Goal: Obtain resource: Download file/media

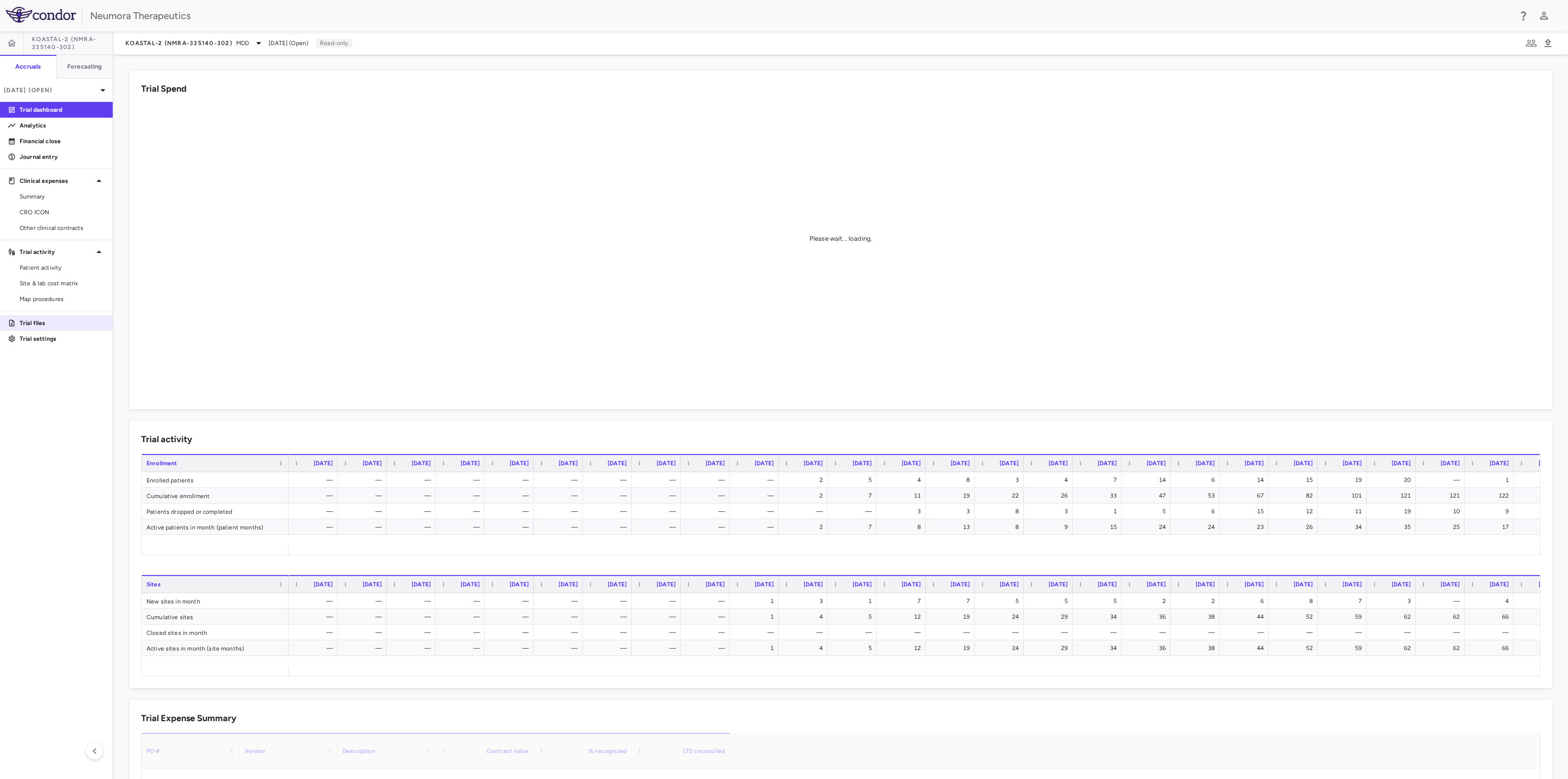
click at [39, 323] on p "Trial files" at bounding box center [62, 323] width 86 height 9
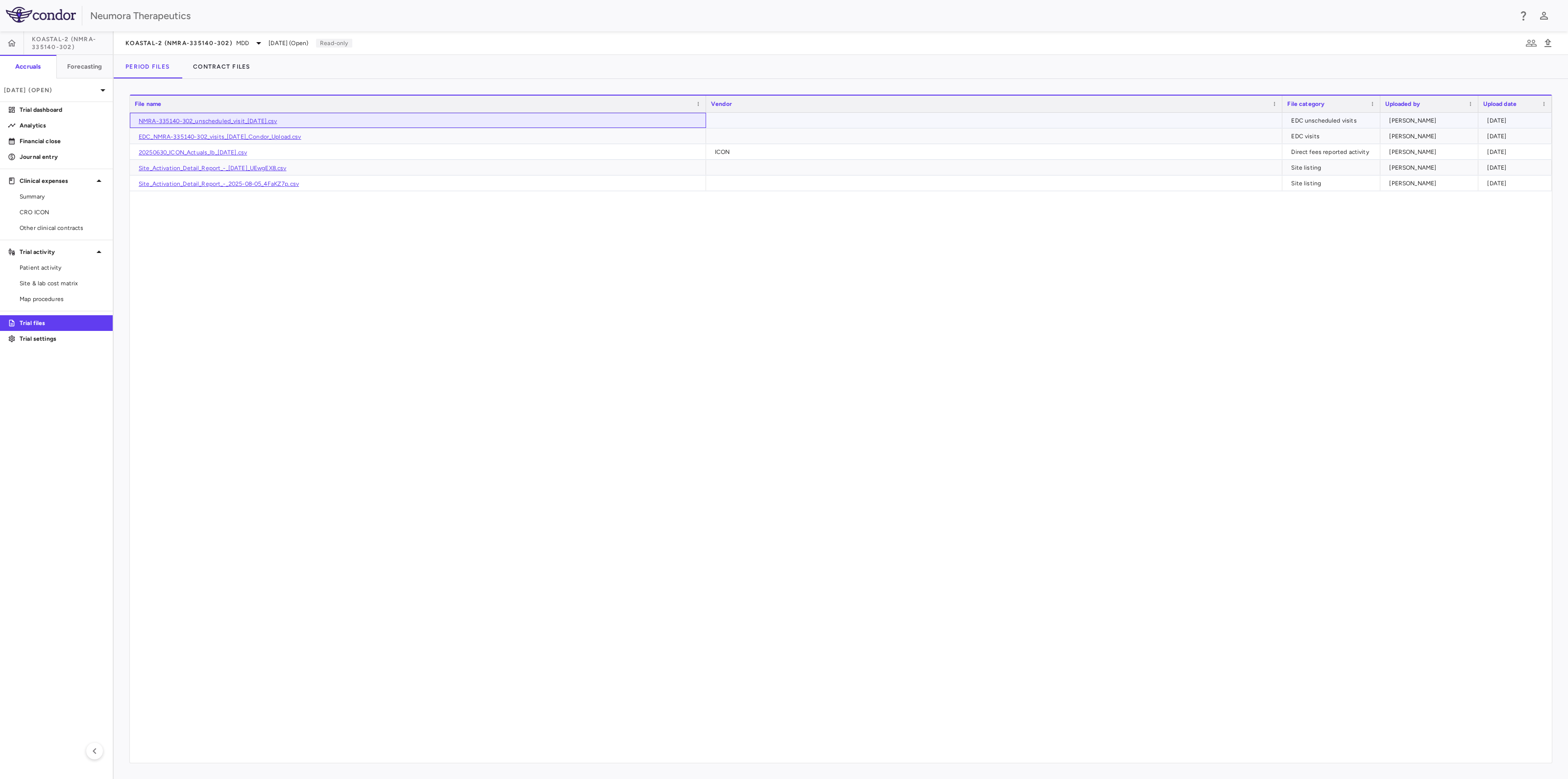
click at [244, 119] on link "NMRA-335140-302_unscheduled_visit_[DATE].csv" at bounding box center [208, 121] width 139 height 7
